Goal: Information Seeking & Learning: Find specific fact

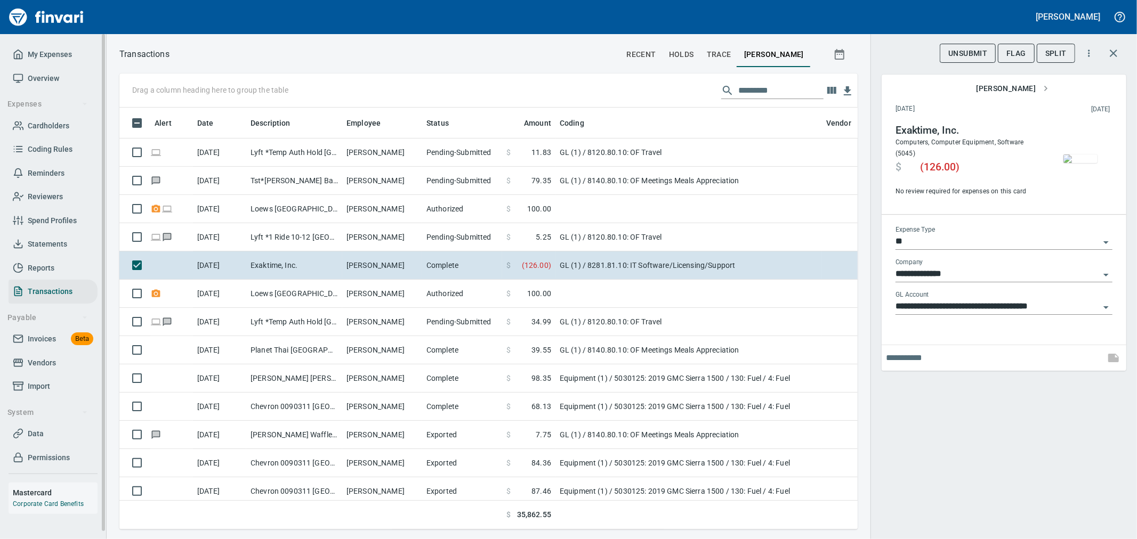
scroll to position [404, 720]
click at [44, 128] on span "Cardholders" at bounding box center [49, 125] width 42 height 13
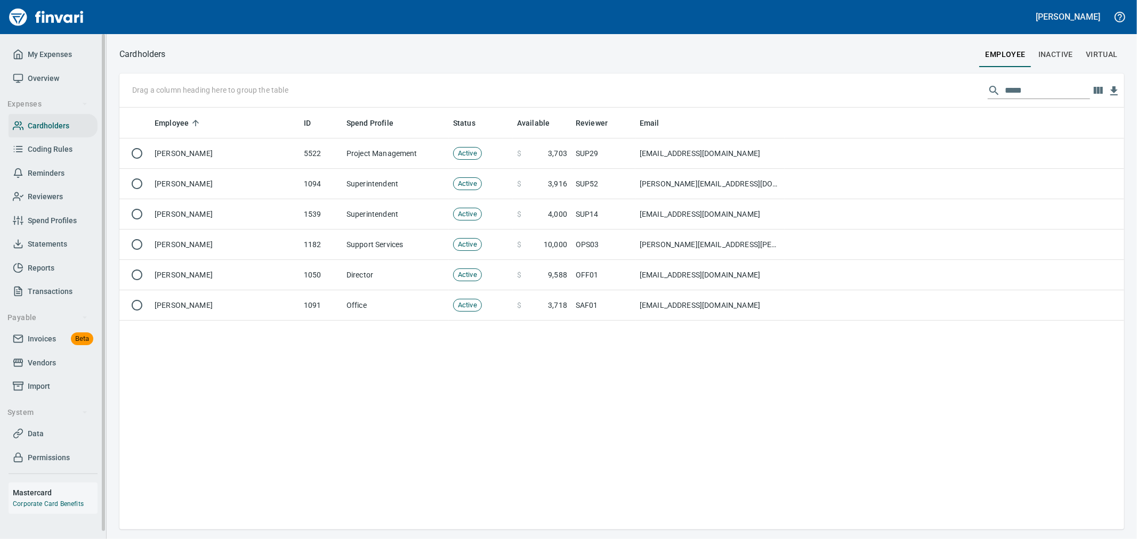
scroll to position [413, 995]
drag, startPoint x: 1029, startPoint y: 90, endPoint x: 891, endPoint y: 79, distance: 138.4
click at [907, 74] on div "Drag a column heading here to group the table *****" at bounding box center [621, 91] width 1004 height 34
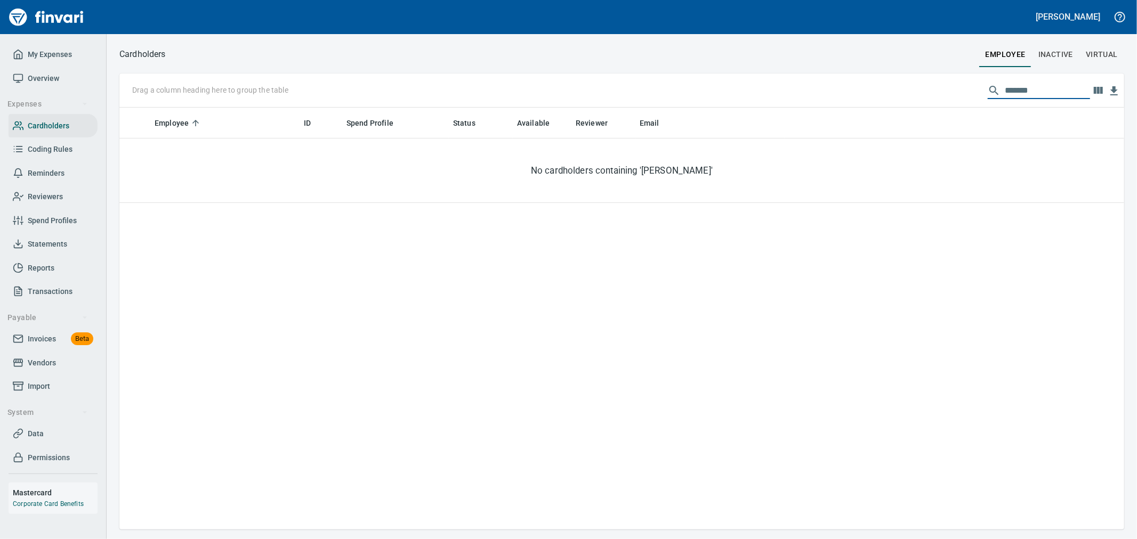
type input "*******"
click at [1031, 59] on button "employee" at bounding box center [1005, 55] width 53 height 26
click at [1057, 50] on span "Inactive" at bounding box center [1055, 54] width 35 height 13
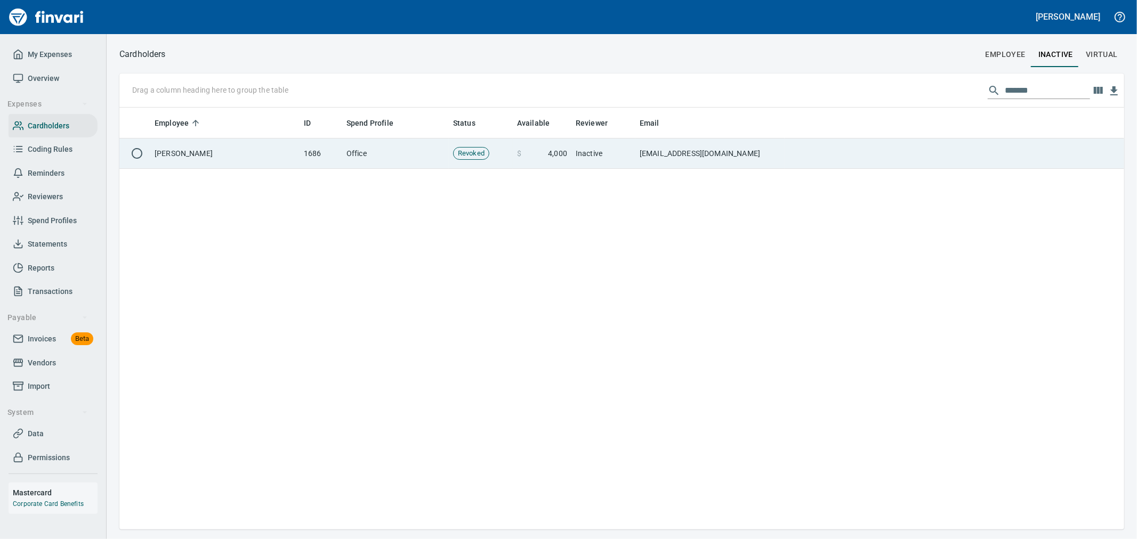
click at [670, 156] on td "[EMAIL_ADDRESS][DOMAIN_NAME]" at bounding box center [709, 154] width 149 height 30
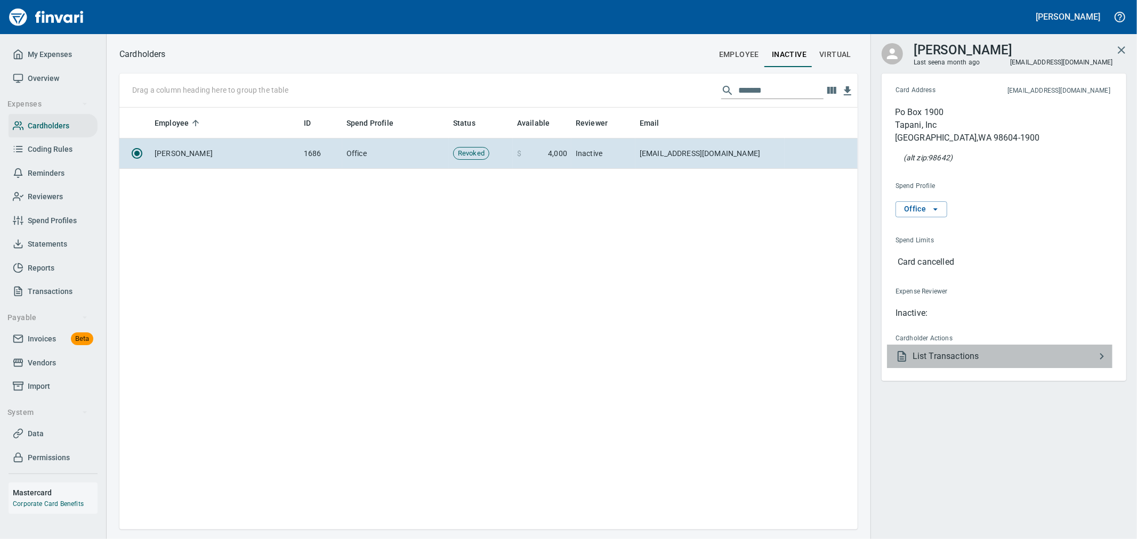
click at [958, 350] on span "List Transactions" at bounding box center [1003, 356] width 183 height 13
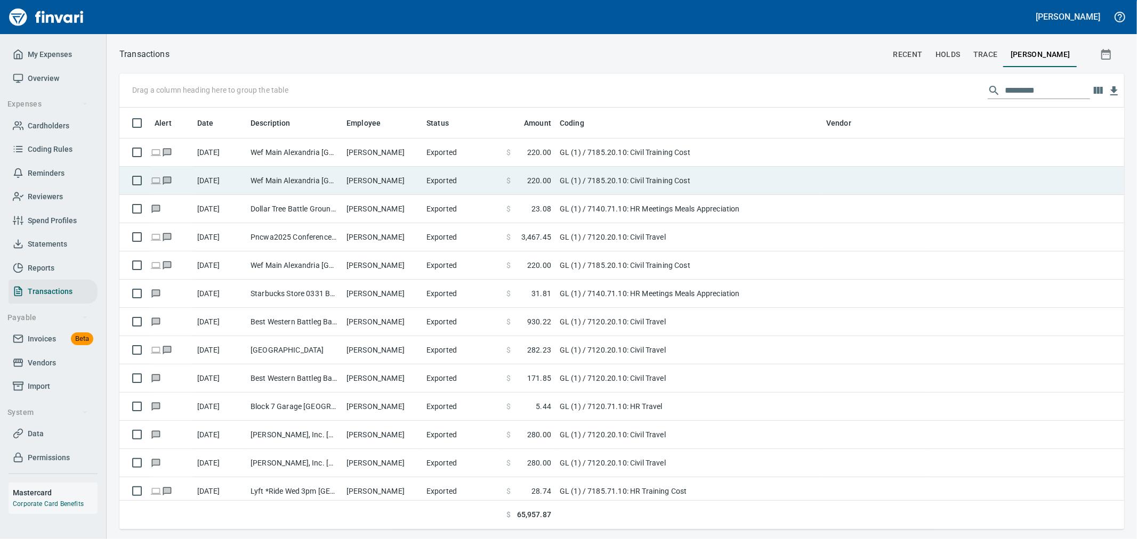
scroll to position [413, 987]
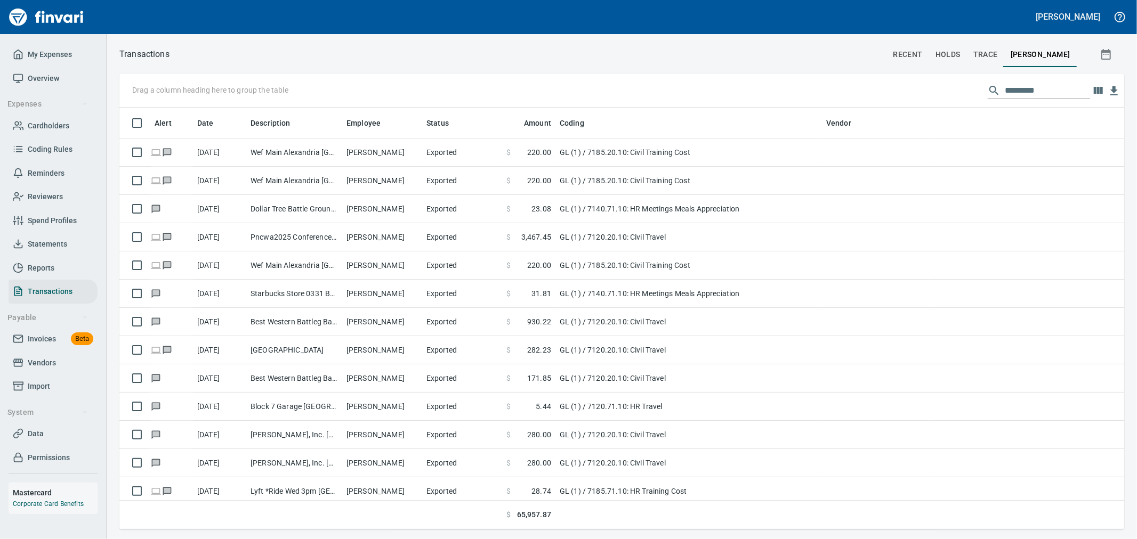
click at [1038, 93] on input "text" at bounding box center [1046, 90] width 85 height 17
type input "***"
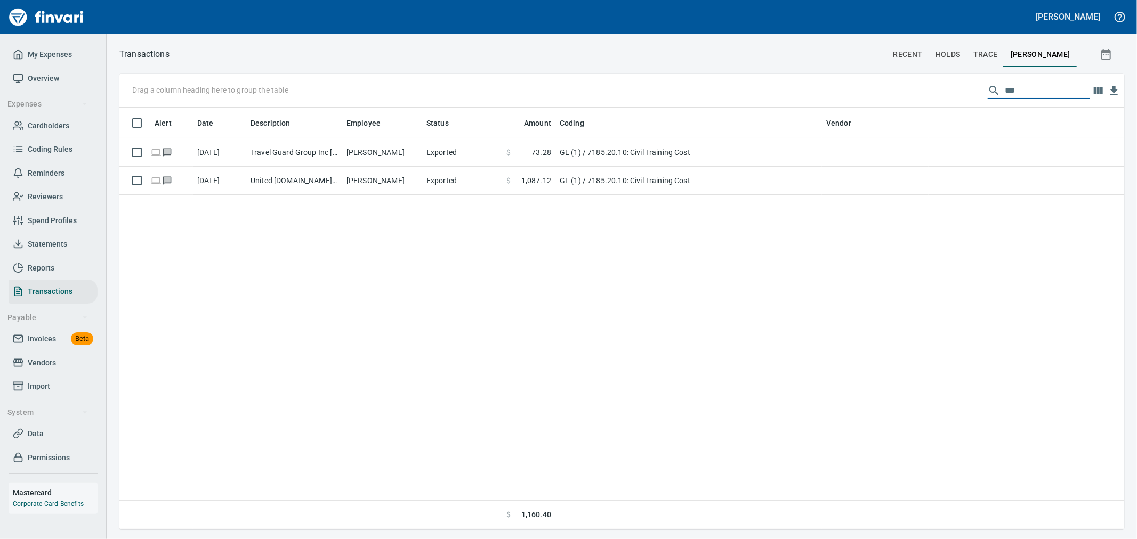
drag, startPoint x: 1030, startPoint y: 88, endPoint x: 862, endPoint y: 70, distance: 169.3
click at [862, 70] on div "Transactions recent holds trace [PERSON_NAME] Drag a column heading here to gro…" at bounding box center [622, 288] width 1030 height 483
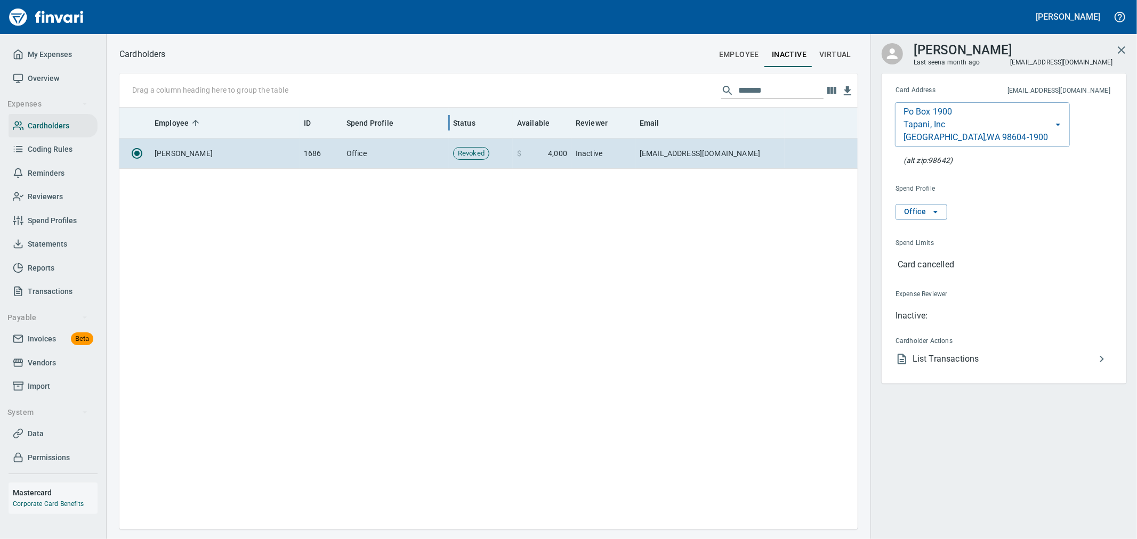
scroll to position [413, 729]
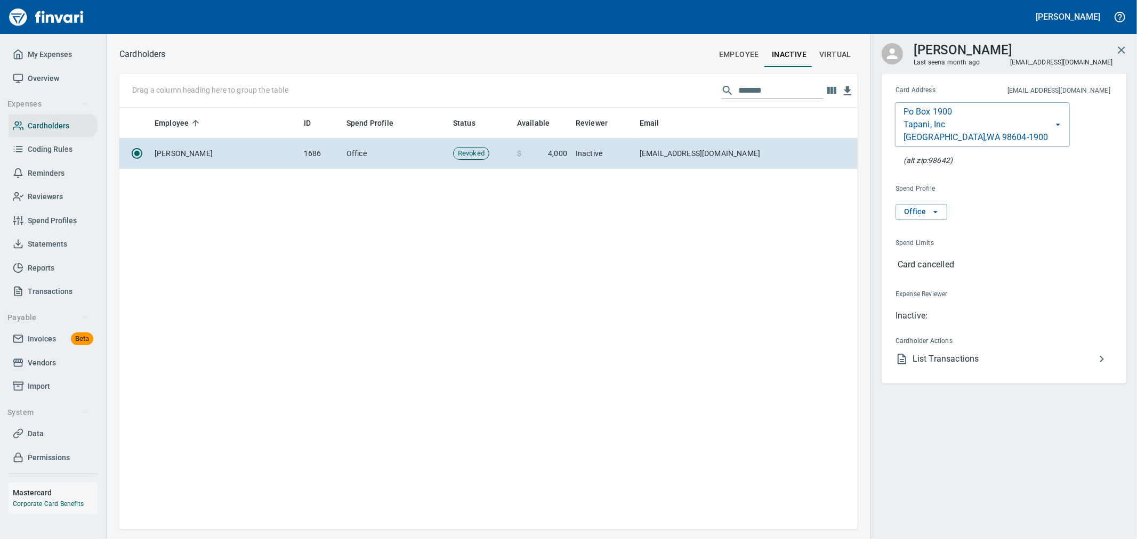
drag, startPoint x: 749, startPoint y: 97, endPoint x: 517, endPoint y: 54, distance: 235.3
click at [574, 60] on div "Cardholders employee Inactive virtual Drag a column heading here to group the t…" at bounding box center [622, 288] width 1030 height 483
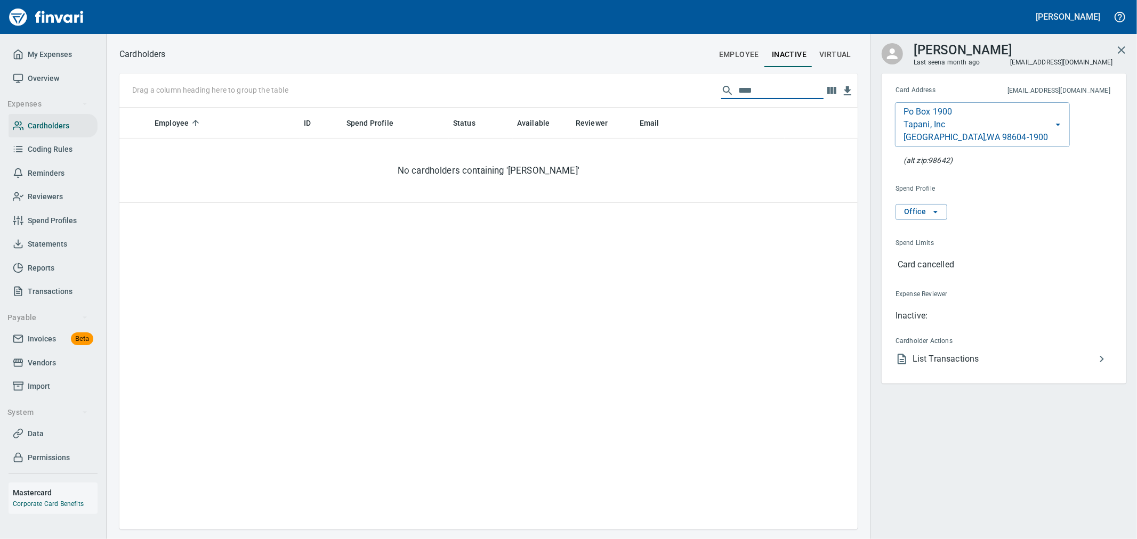
type input "****"
click at [738, 55] on span "employee" at bounding box center [739, 54] width 40 height 13
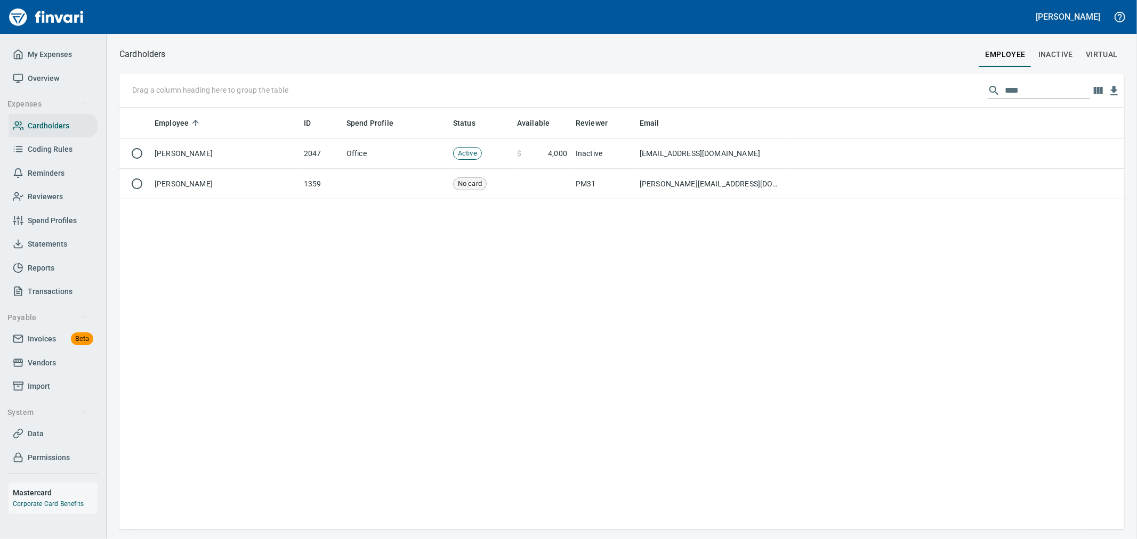
scroll to position [413, 993]
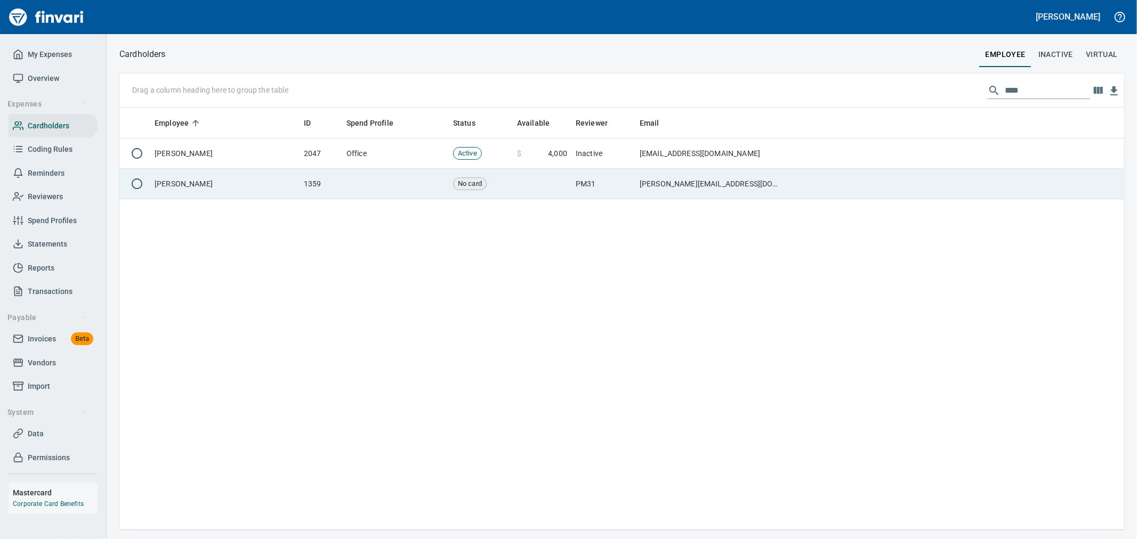
click at [699, 184] on td "[PERSON_NAME][EMAIL_ADDRESS][DOMAIN_NAME]" at bounding box center [709, 184] width 149 height 30
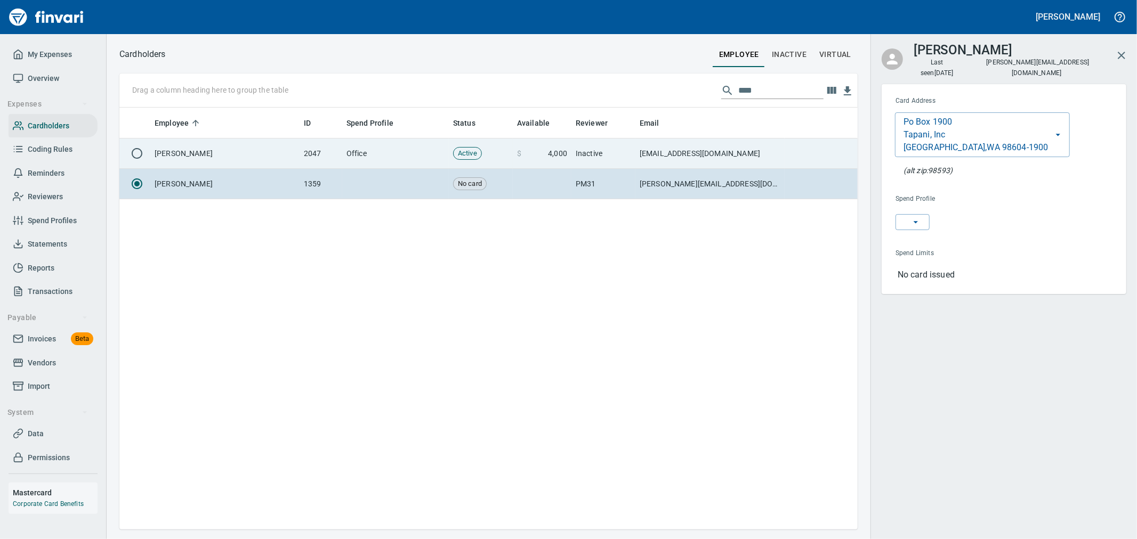
scroll to position [413, 729]
click at [680, 157] on td "[EMAIL_ADDRESS][DOMAIN_NAME]" at bounding box center [709, 154] width 149 height 30
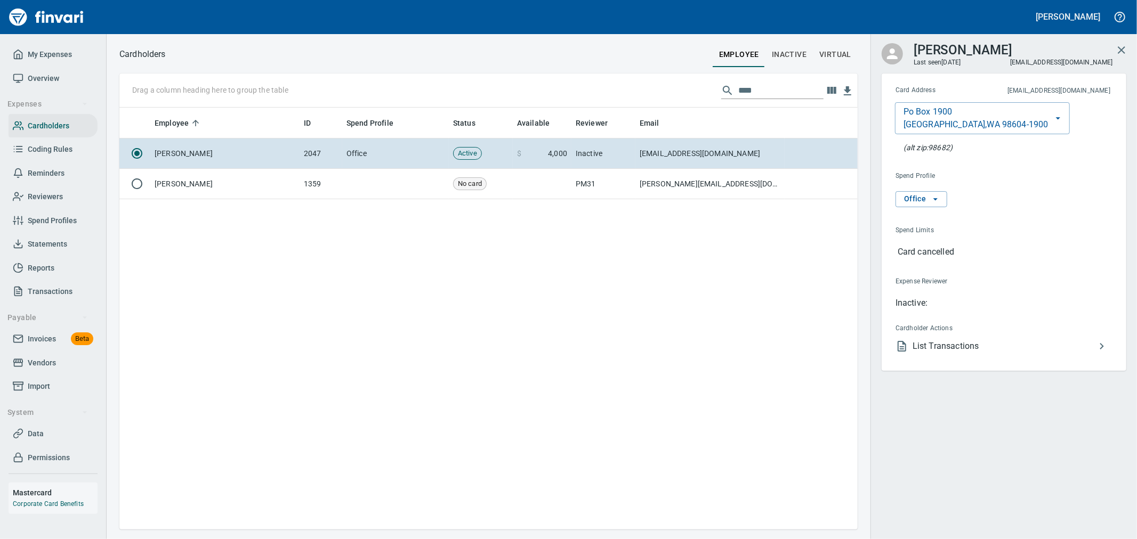
click at [945, 352] on span "List Transactions" at bounding box center [1003, 346] width 183 height 13
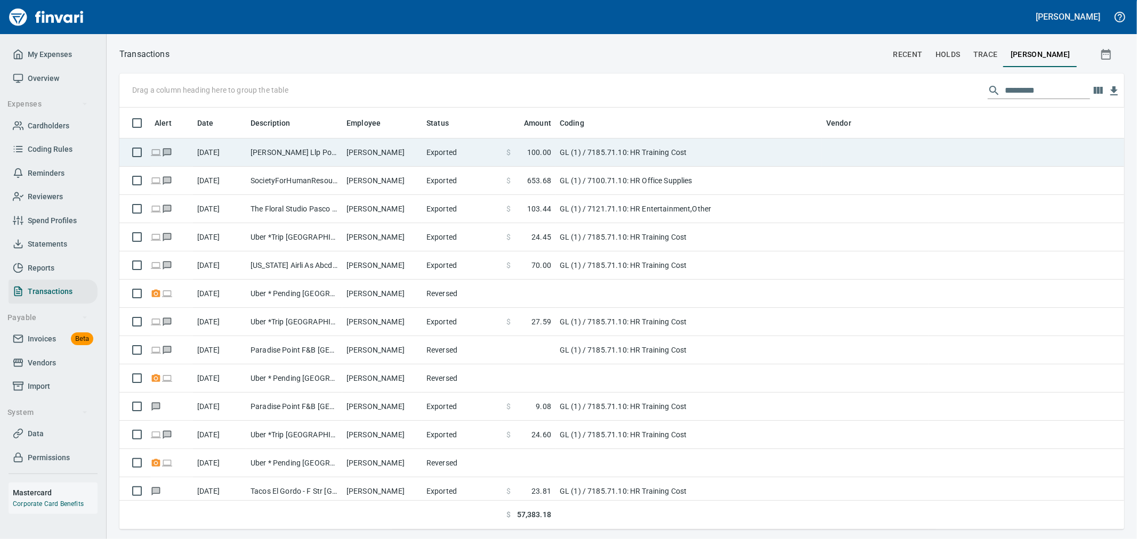
scroll to position [413, 987]
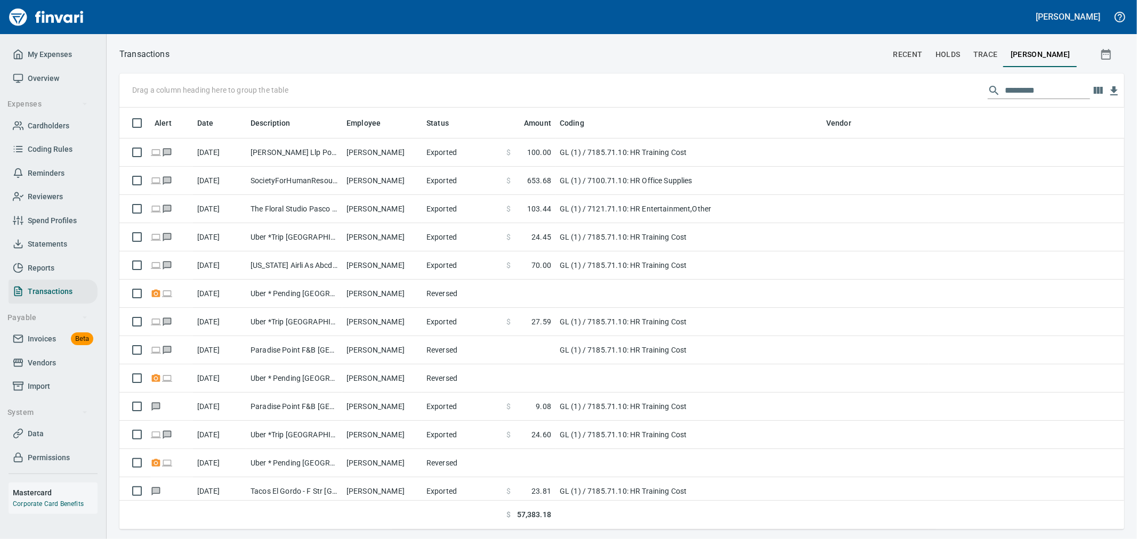
click at [1008, 88] on input "text" at bounding box center [1046, 90] width 85 height 17
type input "***"
type input "*"
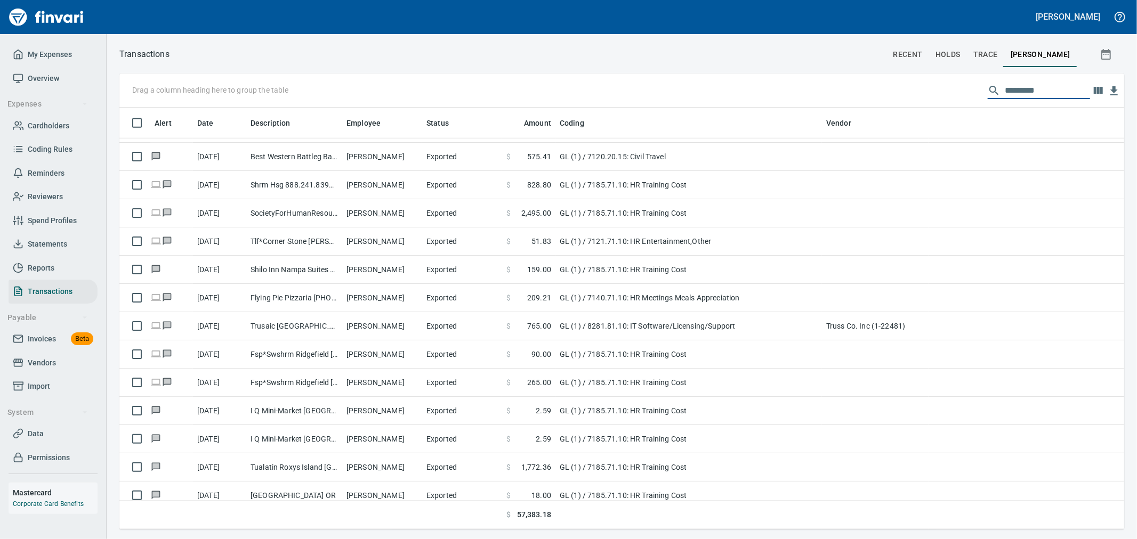
scroll to position [829, 0]
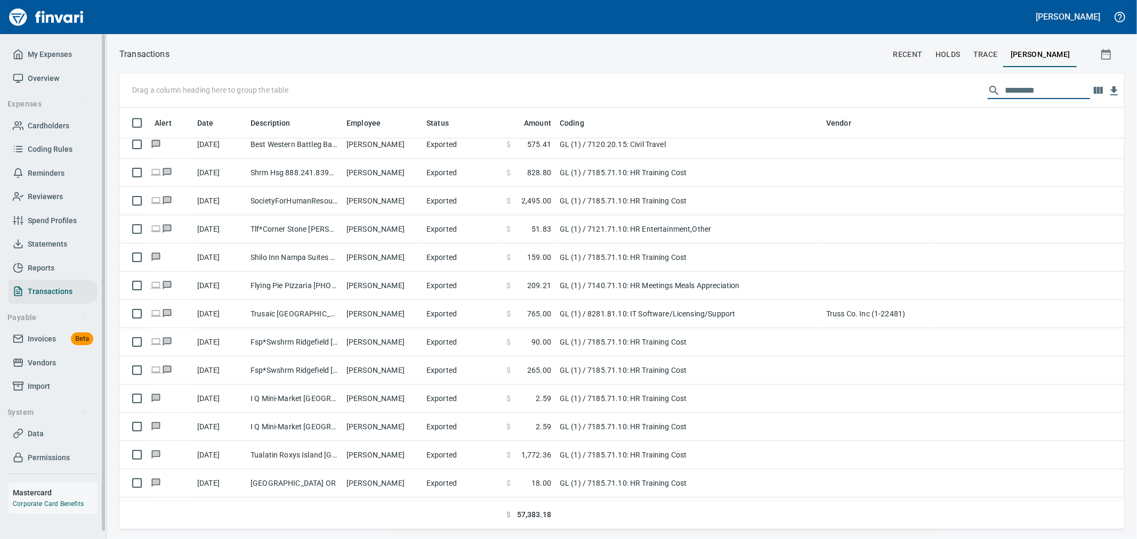
click at [35, 123] on span "Cardholders" at bounding box center [49, 125] width 42 height 13
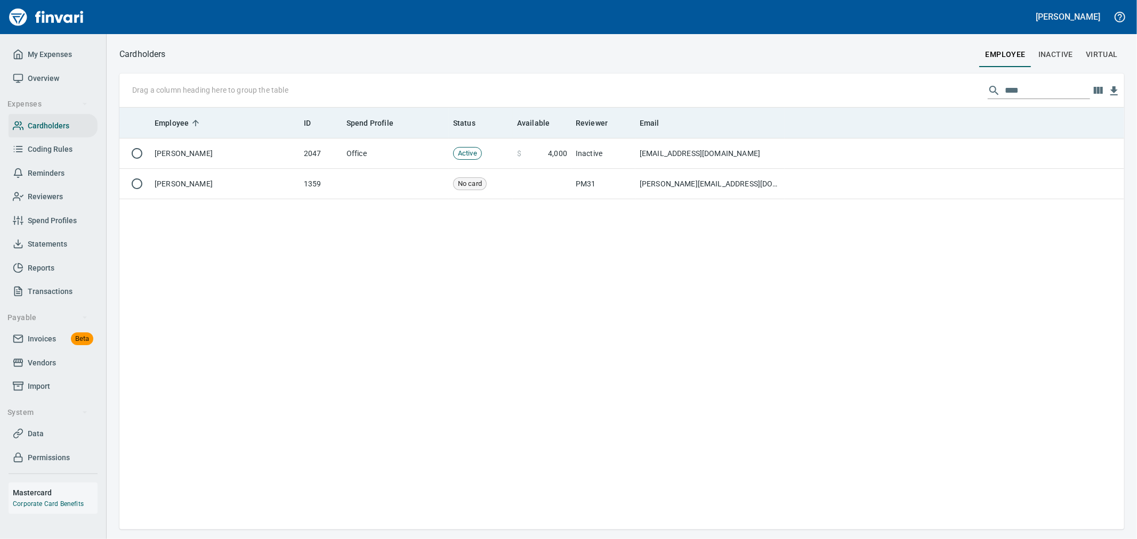
scroll to position [1, 1]
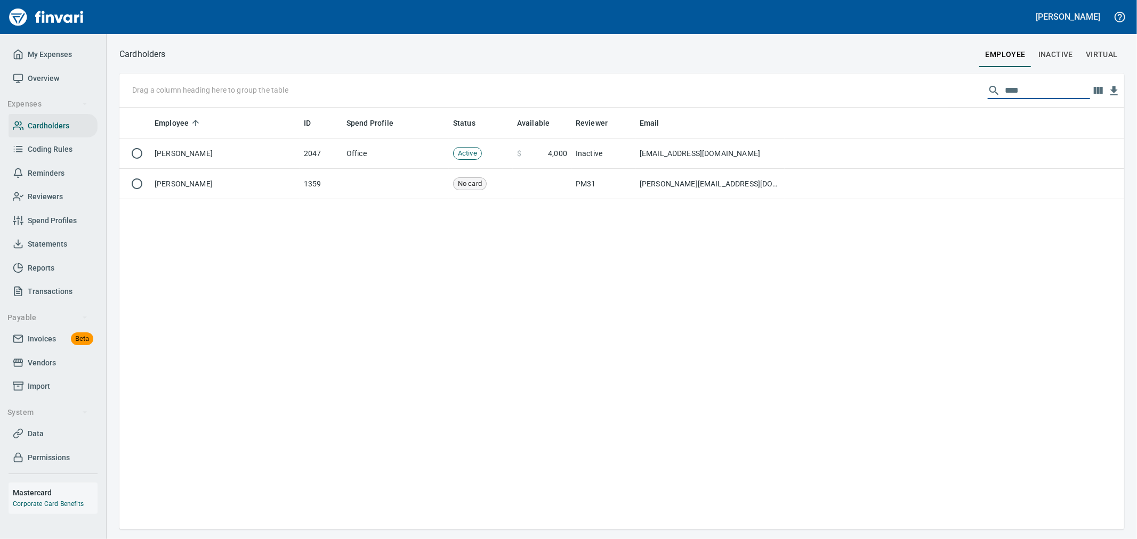
drag, startPoint x: 938, startPoint y: 76, endPoint x: 912, endPoint y: 77, distance: 25.6
click at [922, 76] on div "Drag a column heading here to group the table ****" at bounding box center [621, 91] width 1004 height 34
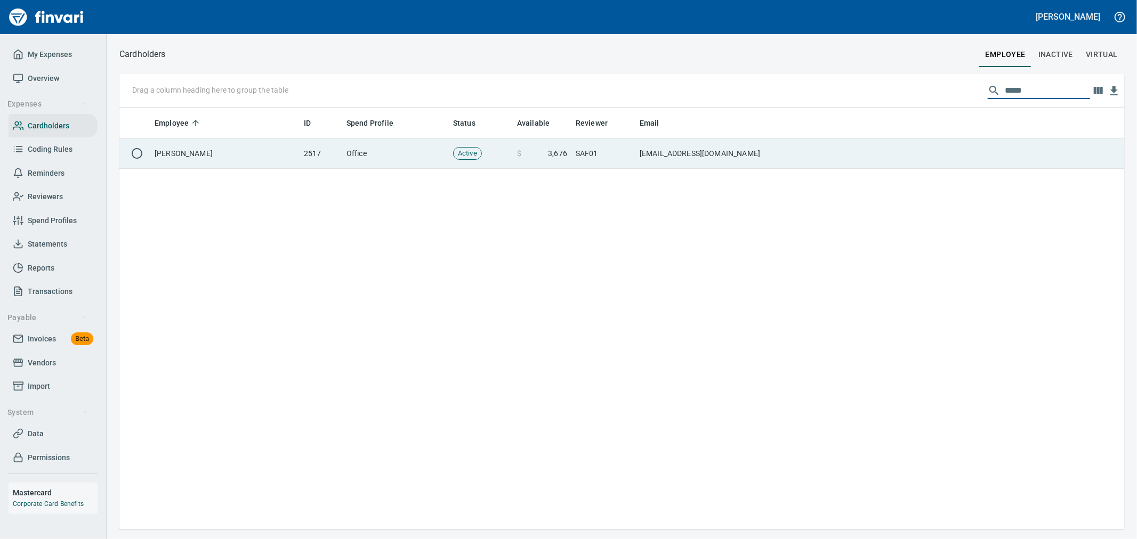
type input "*****"
click at [844, 147] on td at bounding box center [953, 154] width 339 height 30
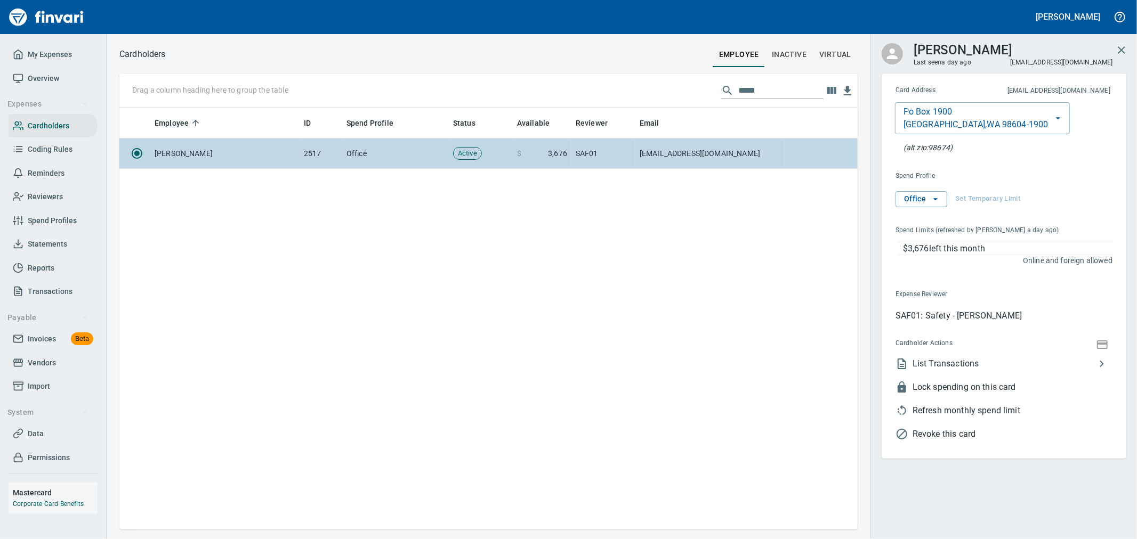
scroll to position [413, 729]
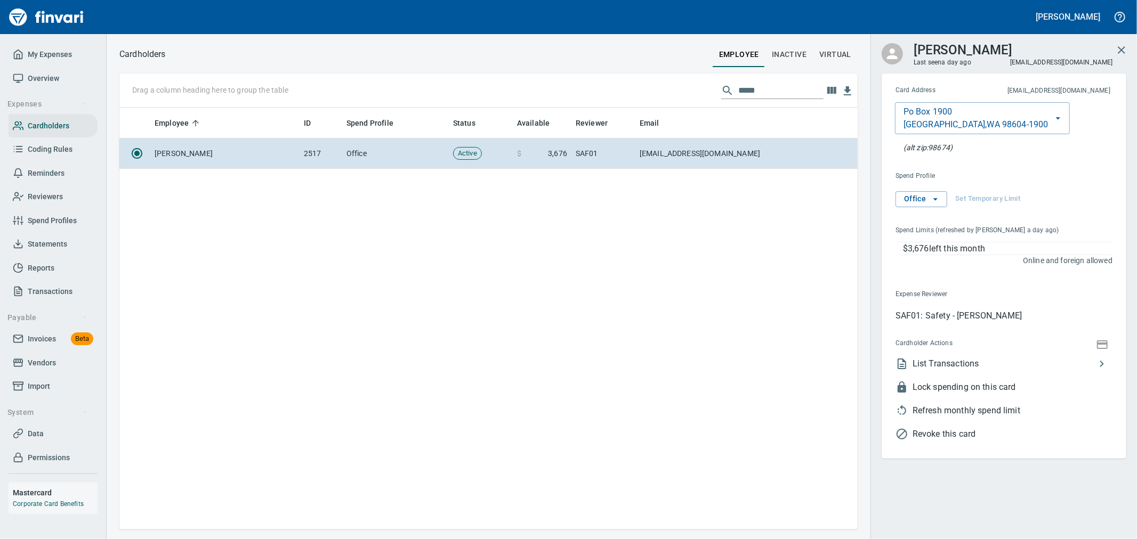
click at [955, 363] on span "List Transactions" at bounding box center [1003, 364] width 183 height 13
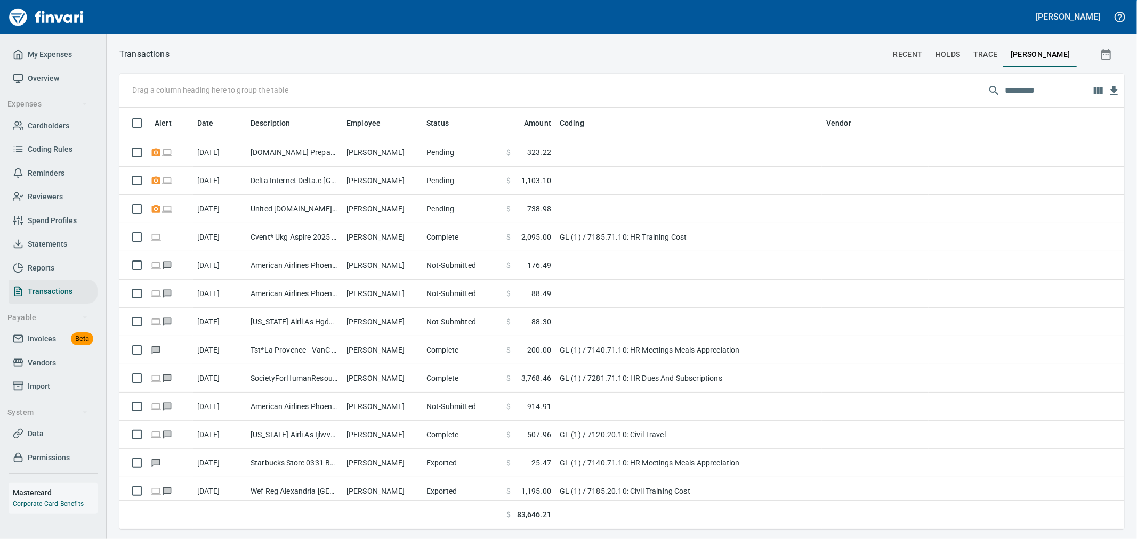
scroll to position [413, 987]
click at [1010, 85] on input "text" at bounding box center [1046, 90] width 85 height 17
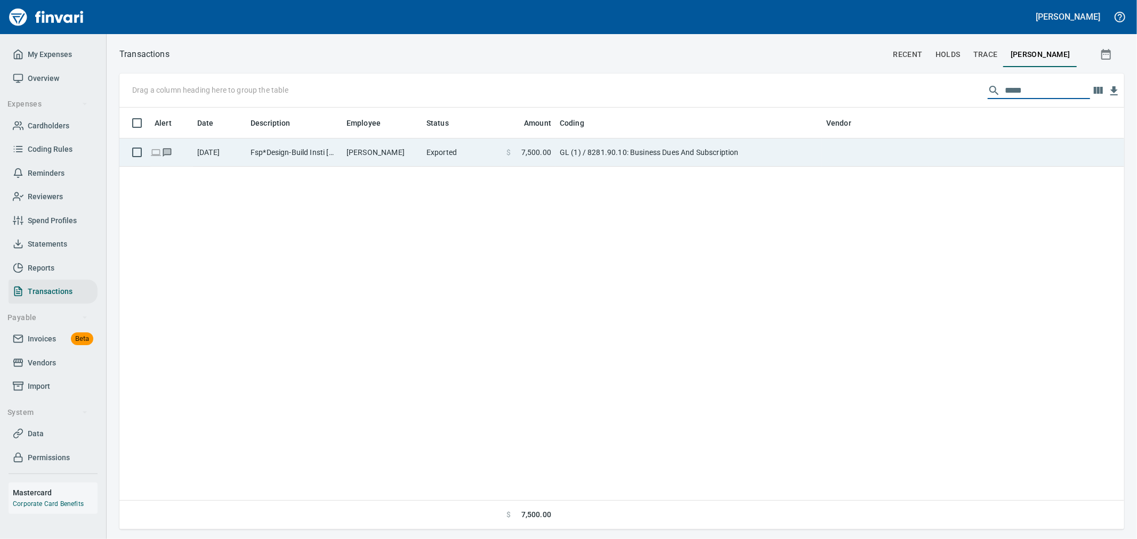
type input "*****"
click at [693, 157] on td "GL (1) / 8281.90.10: Business Dues And Subscription" at bounding box center [688, 153] width 266 height 28
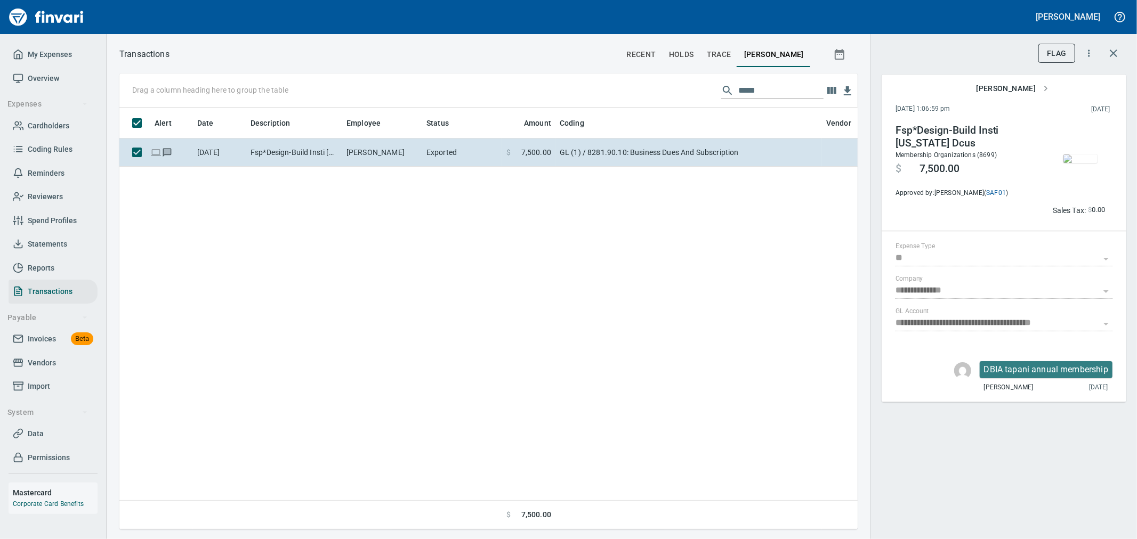
scroll to position [1, 1]
click at [1079, 163] on img "button" at bounding box center [1080, 159] width 34 height 9
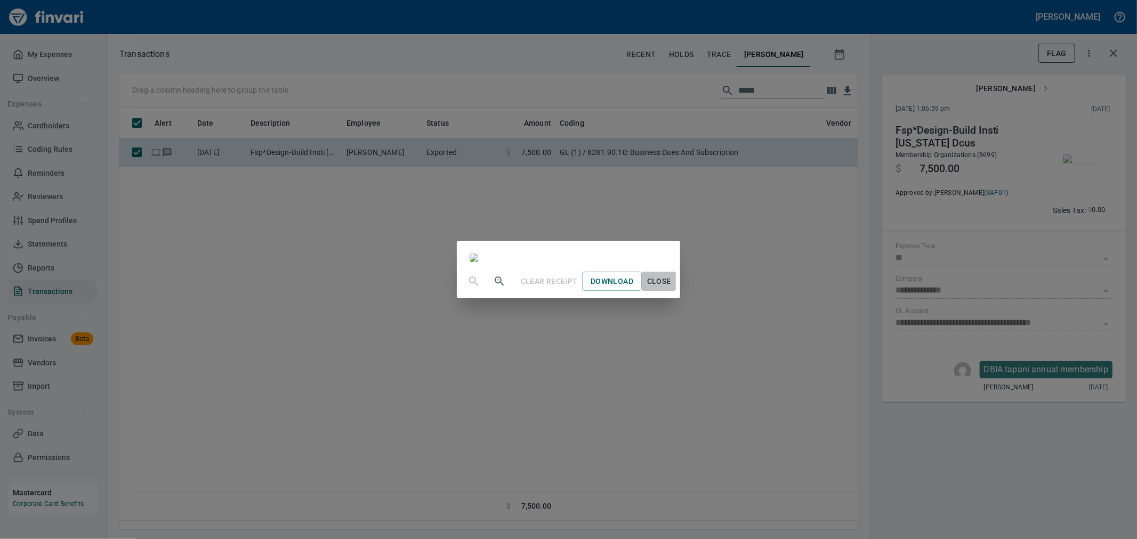
click at [671, 288] on span "Close" at bounding box center [659, 281] width 26 height 13
